Goal: Navigation & Orientation: Find specific page/section

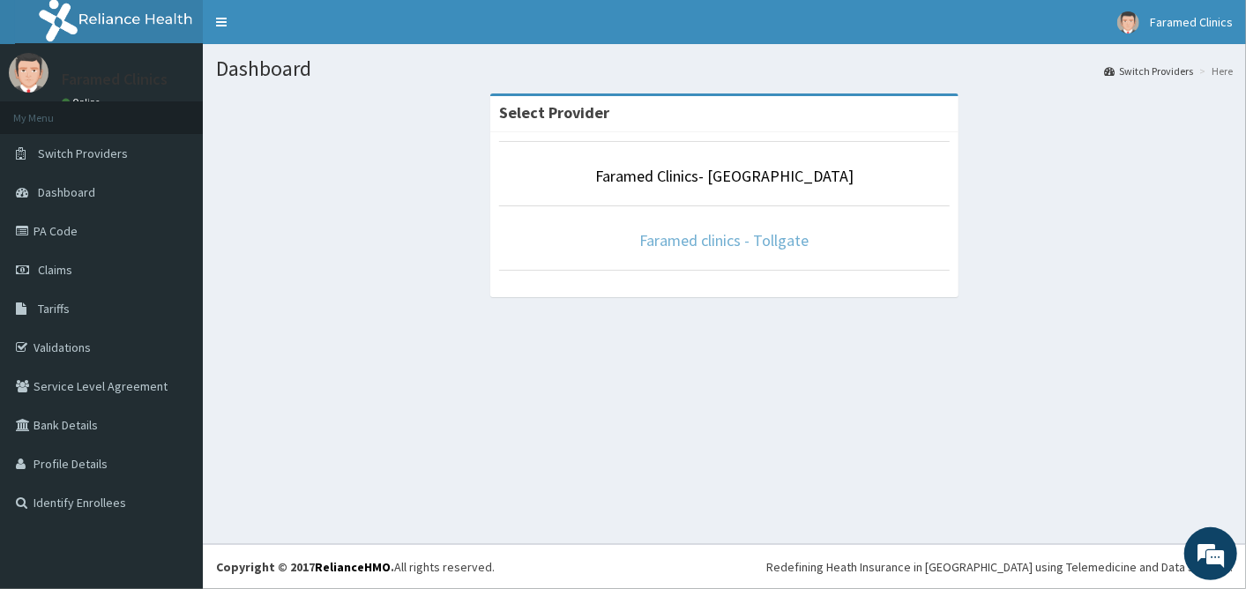
click at [712, 239] on link "Faramed clinics - Tollgate" at bounding box center [724, 240] width 169 height 20
